Goal: Information Seeking & Learning: Learn about a topic

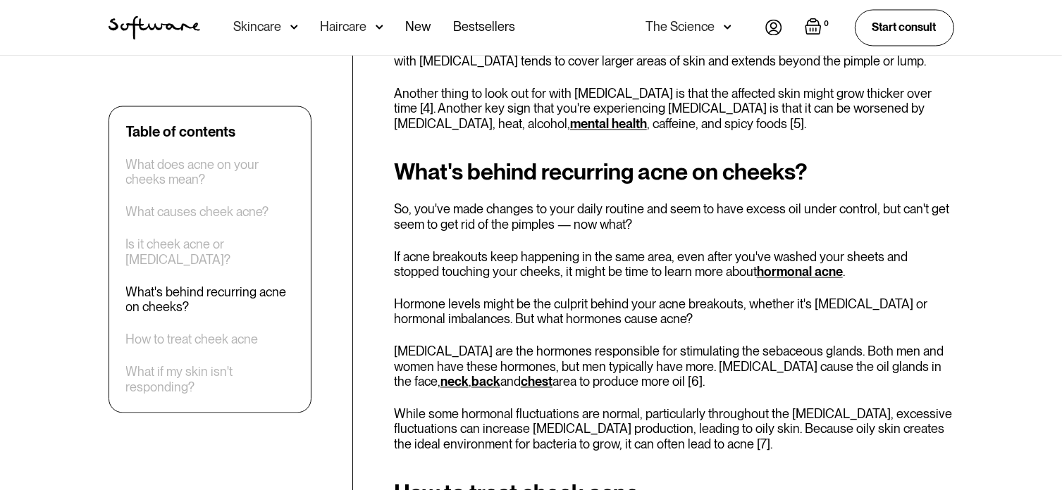
scroll to position [2693, 0]
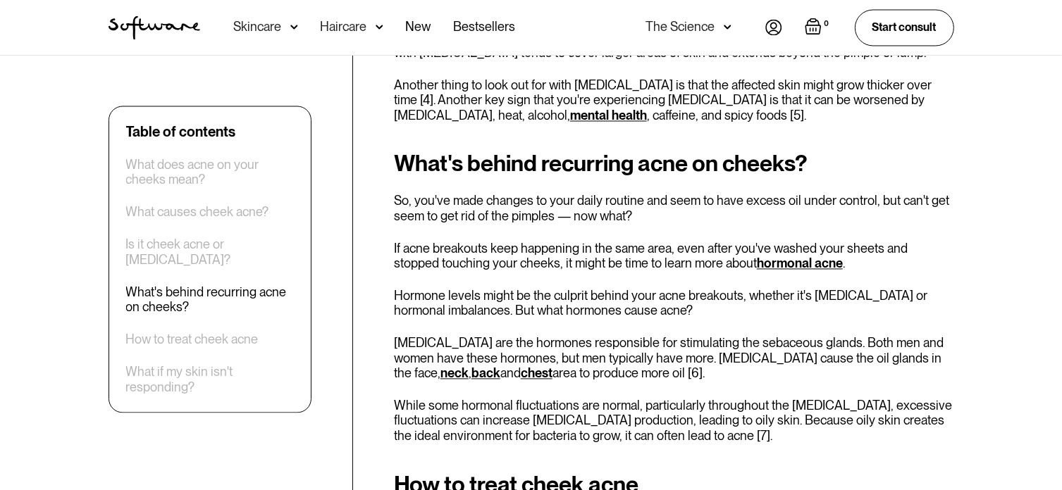
click at [764, 267] on link "hormonal acne" at bounding box center [800, 263] width 86 height 15
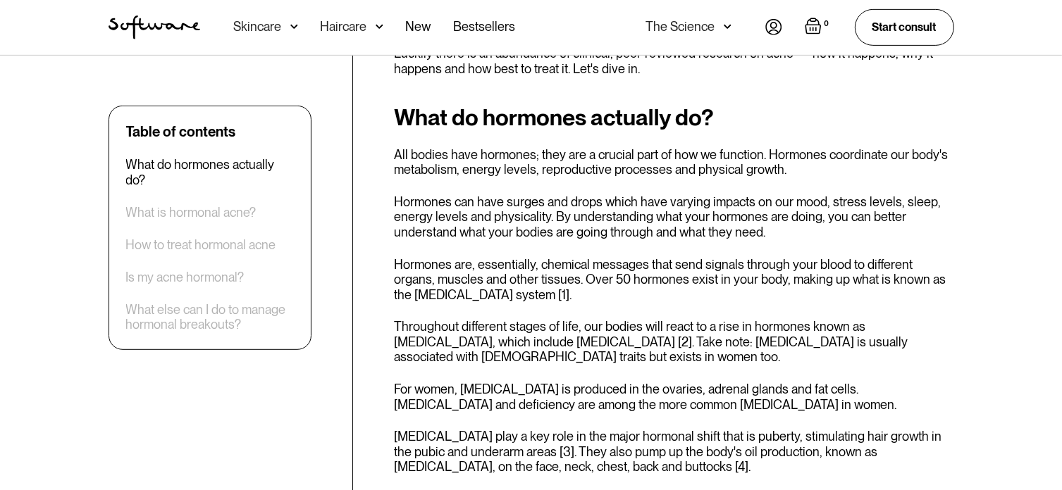
scroll to position [701, 0]
